Goal: Task Accomplishment & Management: Manage account settings

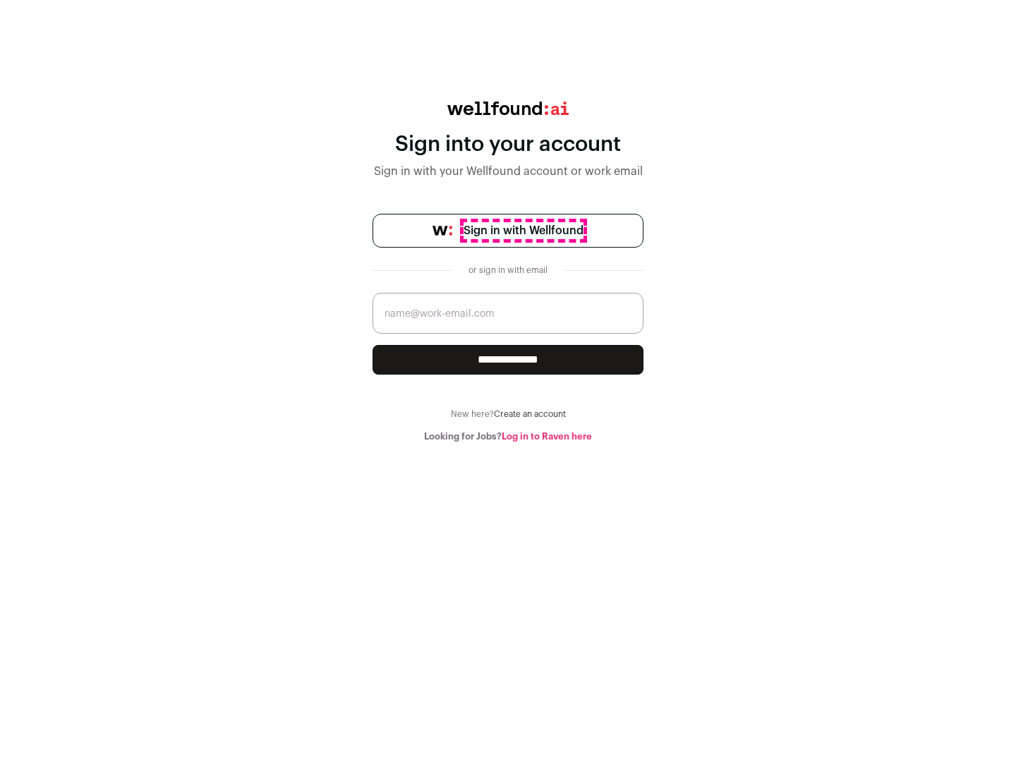
click at [523, 231] on span "Sign in with Wellfound" at bounding box center [523, 230] width 120 height 17
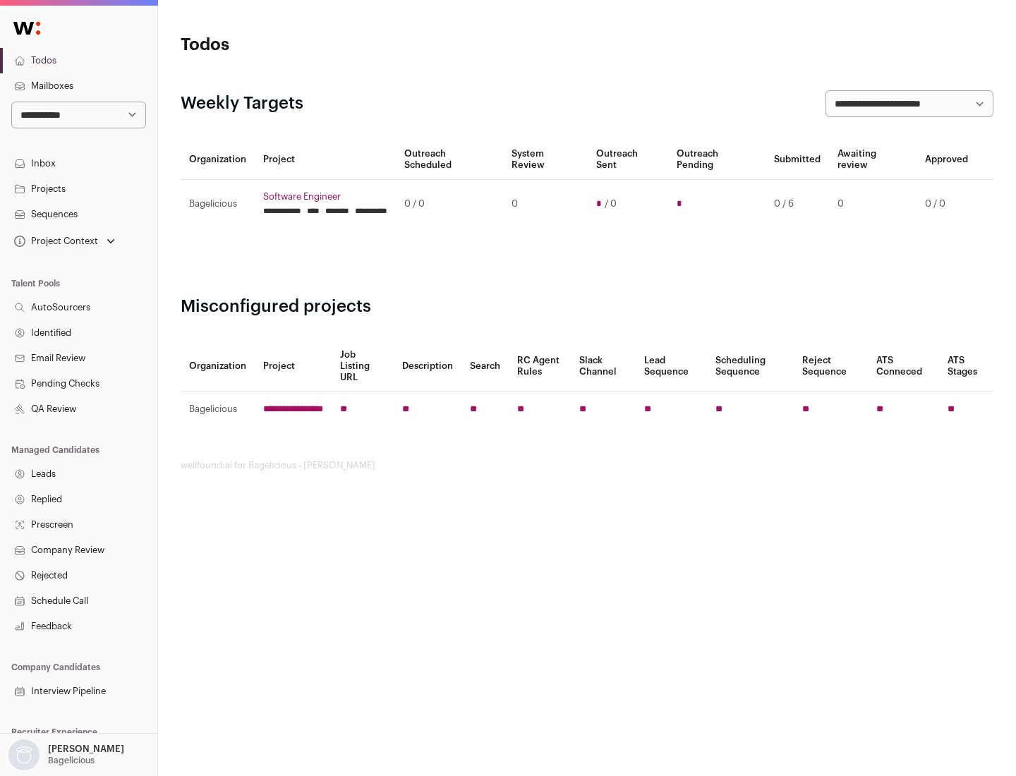
click at [78, 188] on link "Projects" at bounding box center [78, 188] width 157 height 25
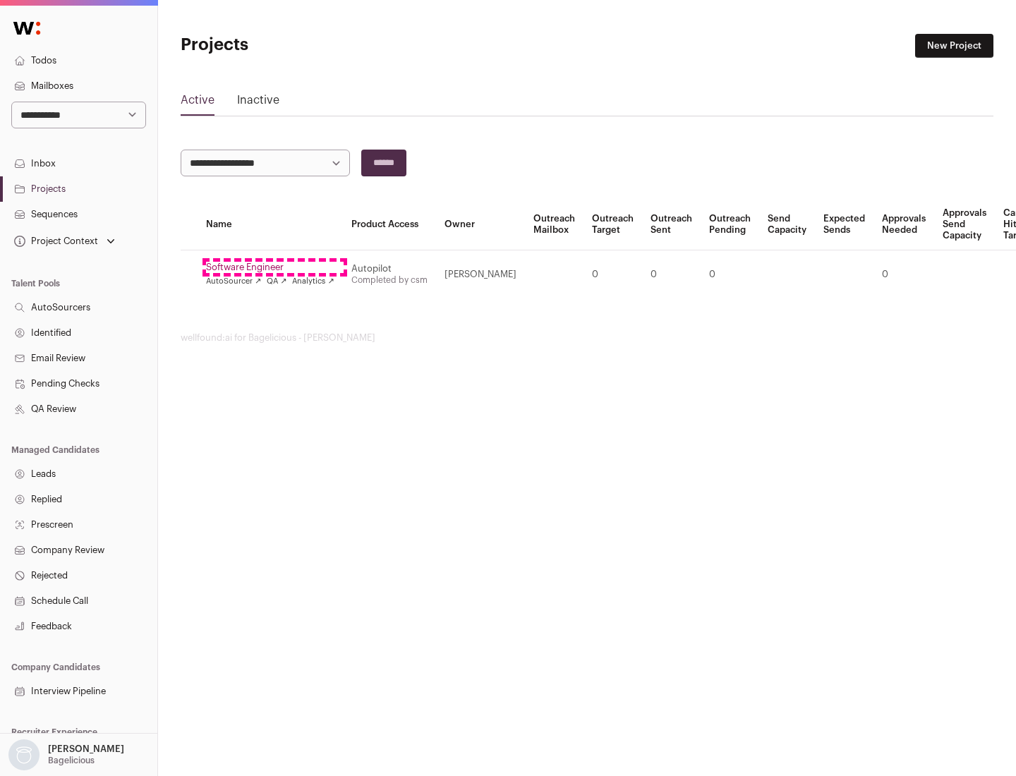
click at [274, 267] on link "Software Engineer" at bounding box center [270, 267] width 128 height 11
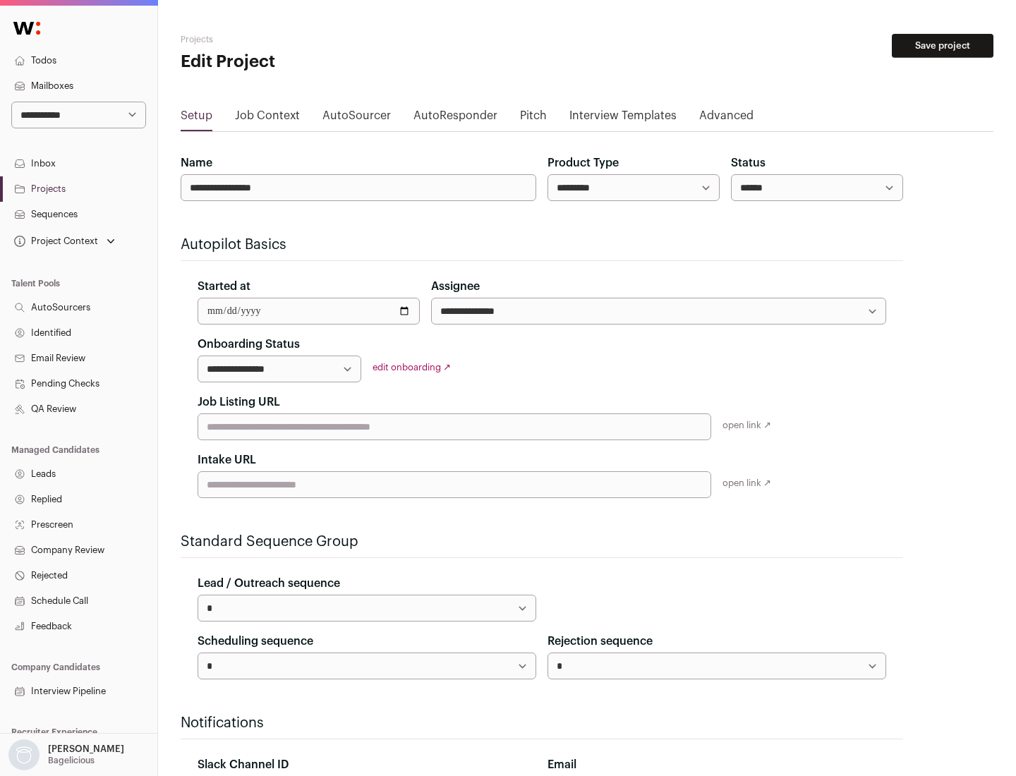
click at [942, 46] on button "Save project" at bounding box center [943, 46] width 102 height 24
